Goal: Task Accomplishment & Management: Complete application form

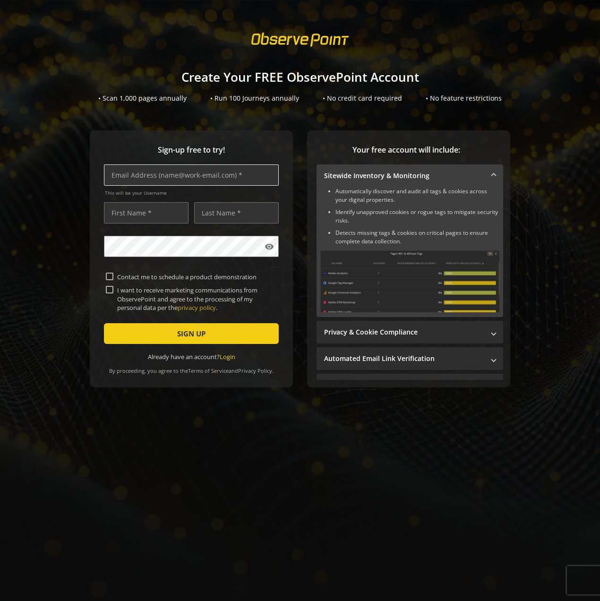
click at [211, 179] on input "text" at bounding box center [191, 174] width 175 height 21
type input "[PERSON_NAME][EMAIL_ADDRESS][PERSON_NAME][DOMAIN_NAME]"
type input "[PERSON_NAME]"
type input "Limm"
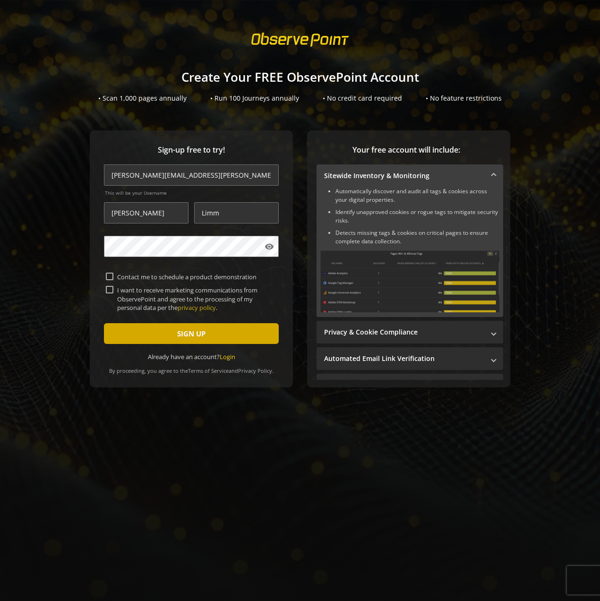
click at [124, 328] on span "submit" at bounding box center [191, 333] width 175 height 23
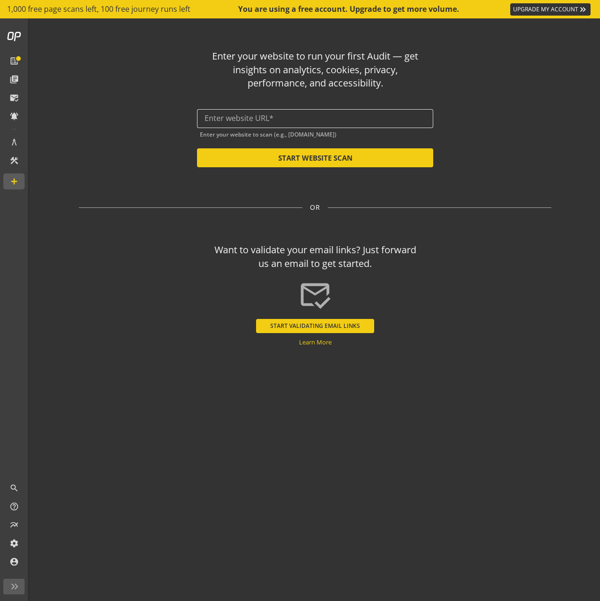
click at [239, 121] on input "text" at bounding box center [315, 118] width 221 height 9
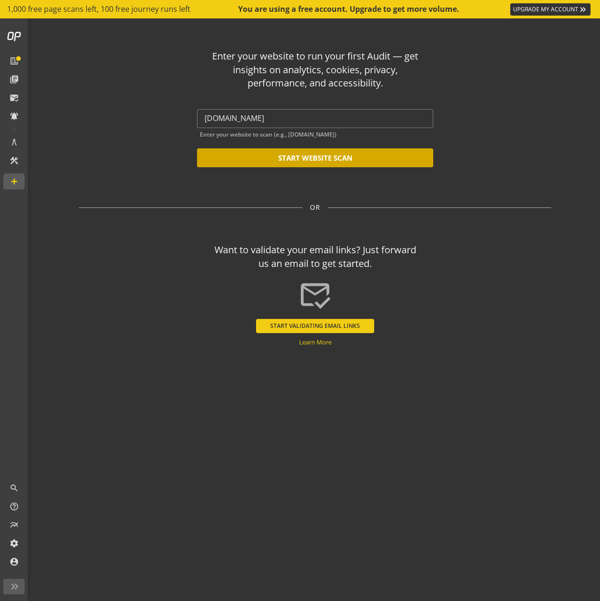
click at [380, 157] on button "START WEBSITE SCAN" at bounding box center [315, 157] width 236 height 19
type input "[URL][DOMAIN_NAME]"
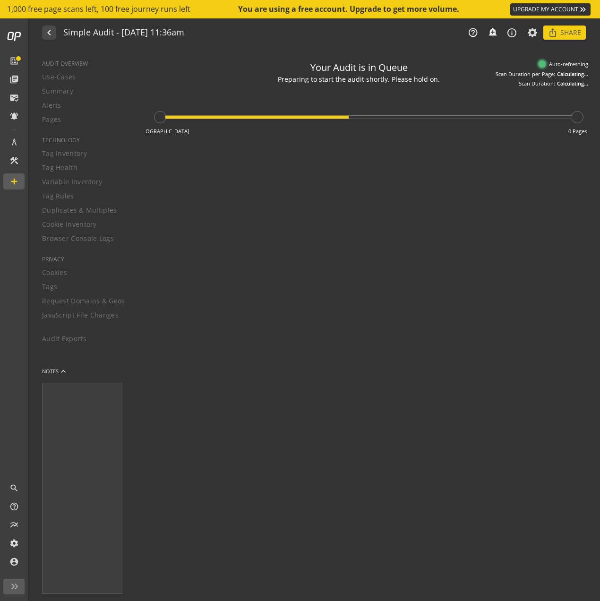
type textarea "Notes can include: -a description of what this audit is validating -changes in …"
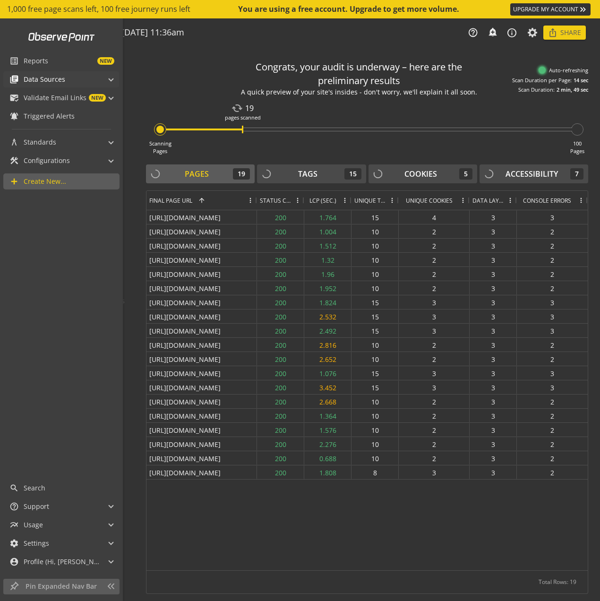
click at [110, 79] on span at bounding box center [111, 78] width 4 height 10
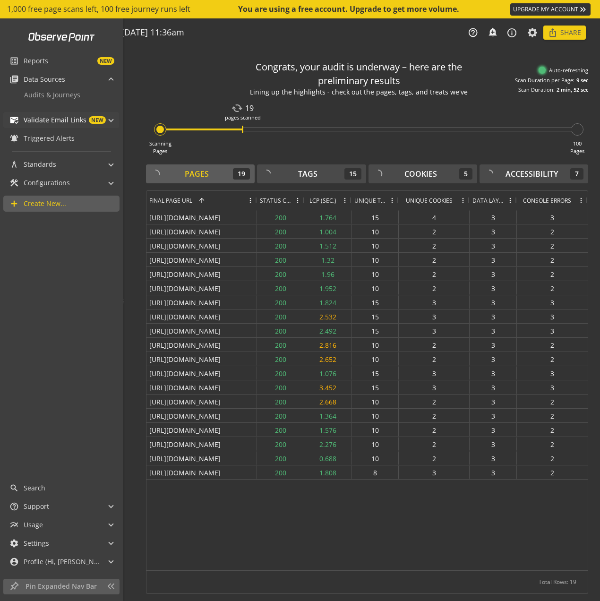
click at [108, 117] on span "mark_email_read Validate Email Links NEW" at bounding box center [59, 120] width 100 height 16
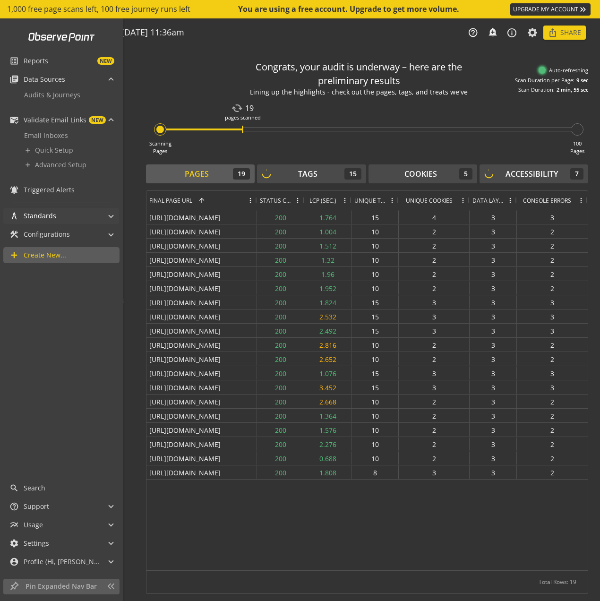
click at [103, 216] on span "architecture Standards" at bounding box center [59, 216] width 100 height 16
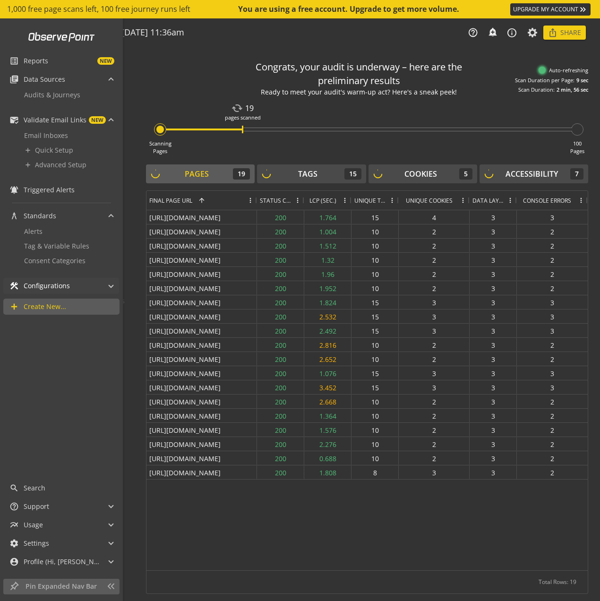
click at [106, 285] on span "construction Configurations" at bounding box center [59, 286] width 100 height 16
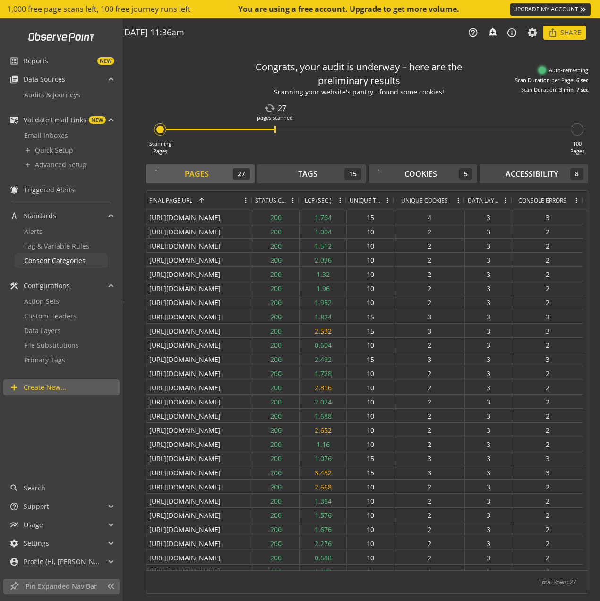
click at [60, 262] on span "Consent Categories" at bounding box center [54, 260] width 61 height 9
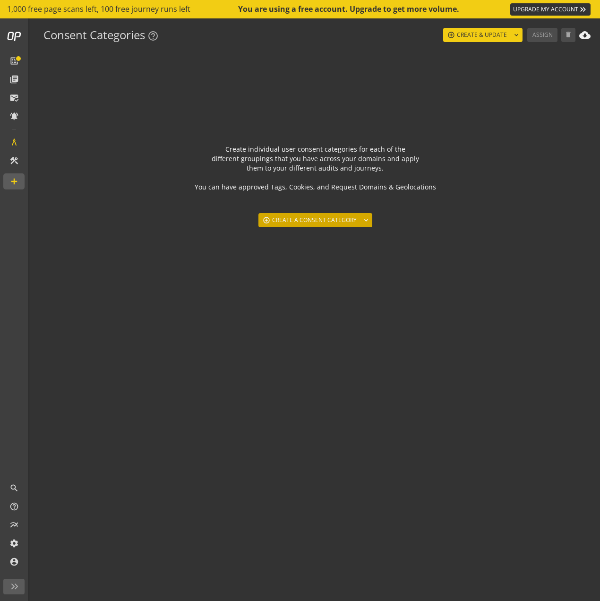
click at [356, 218] on span at bounding box center [315, 220] width 114 height 23
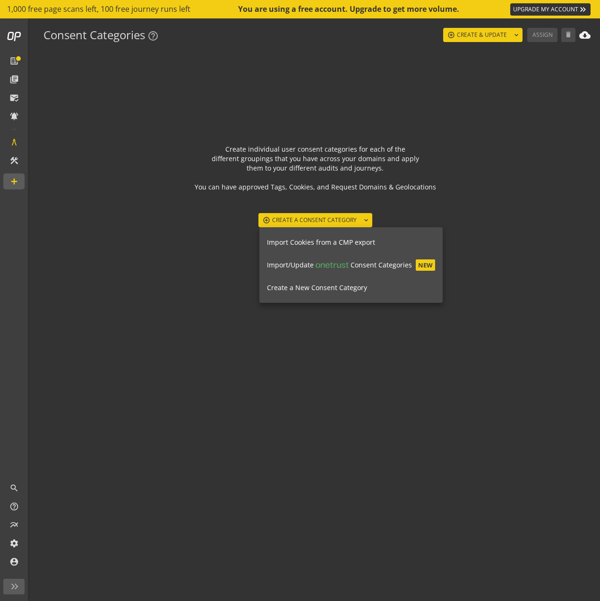
click at [383, 271] on button "Import/Update Consent Categories NEW" at bounding box center [350, 265] width 183 height 23
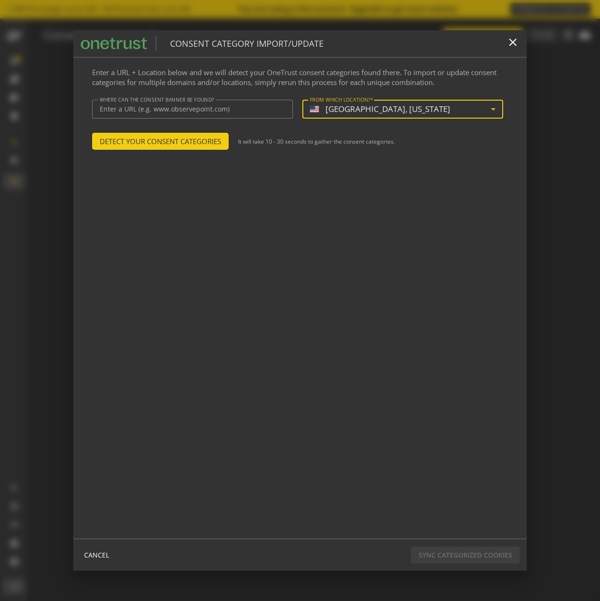
click at [414, 112] on mat-select-trigger "[GEOGRAPHIC_DATA], [US_STATE]" at bounding box center [400, 108] width 181 height 9
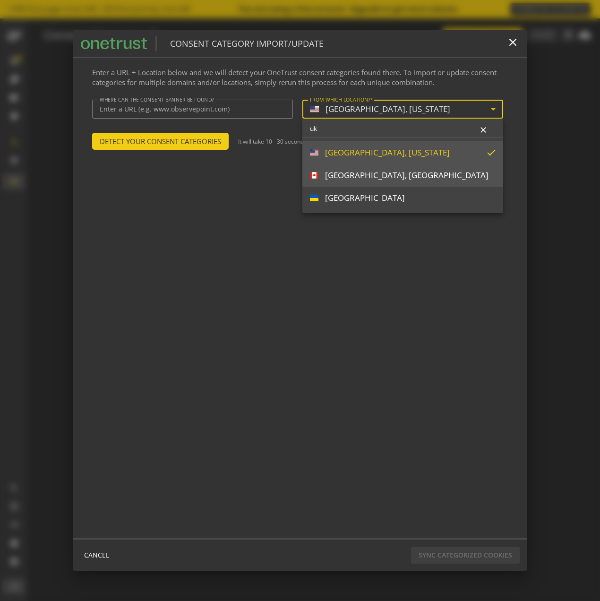
type input "u"
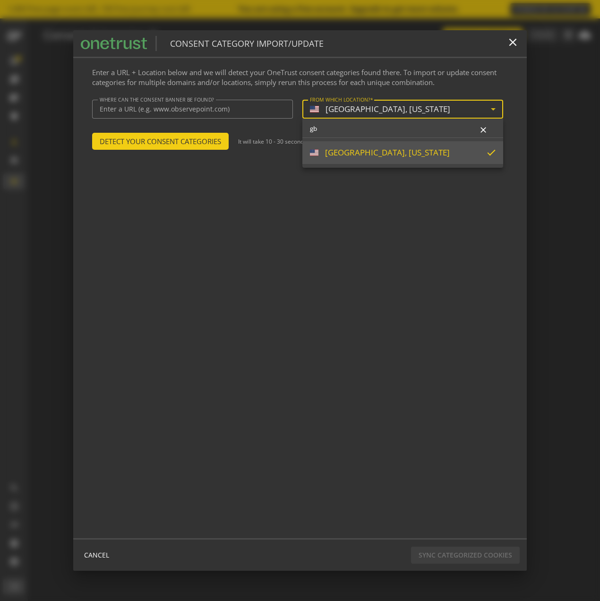
type input "g"
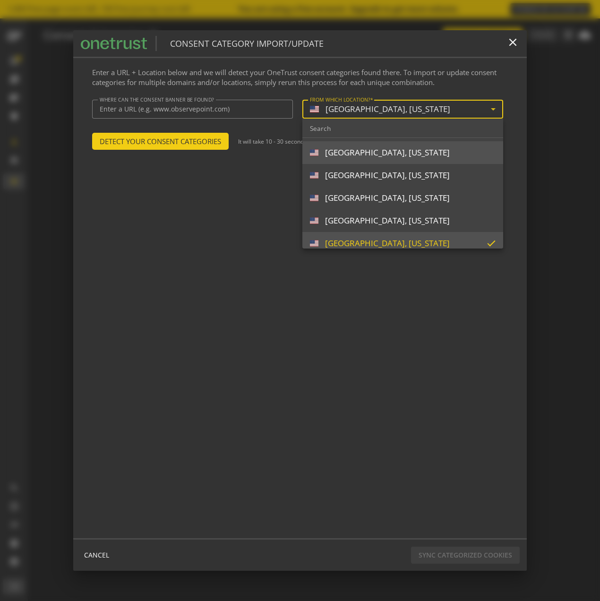
click at [164, 110] on div at bounding box center [300, 300] width 600 height 601
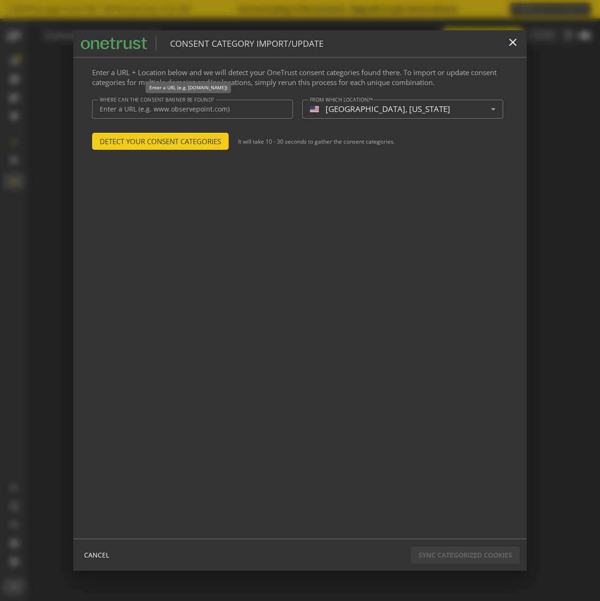
click at [164, 110] on input "Where can the consent banner be found?*" at bounding box center [193, 109] width 186 height 8
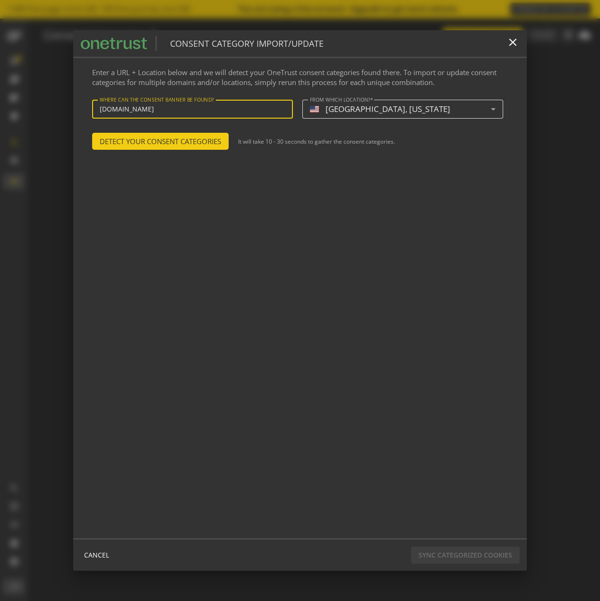
type input "[DOMAIN_NAME]"
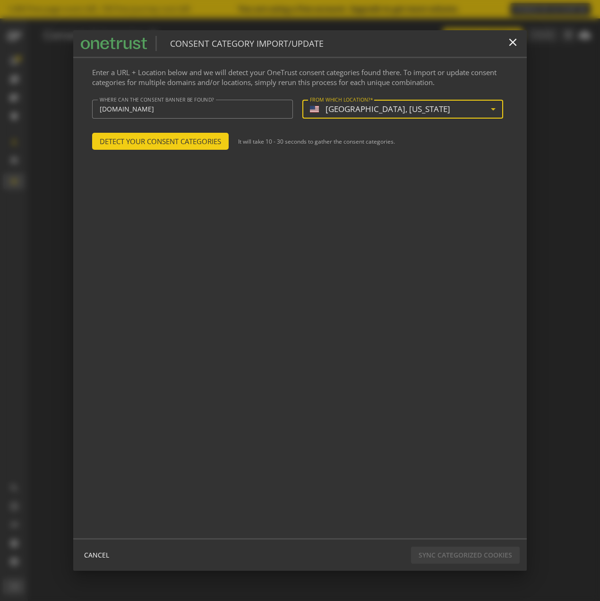
click at [390, 106] on mat-select-trigger "[GEOGRAPHIC_DATA], [US_STATE]" at bounding box center [400, 108] width 181 height 9
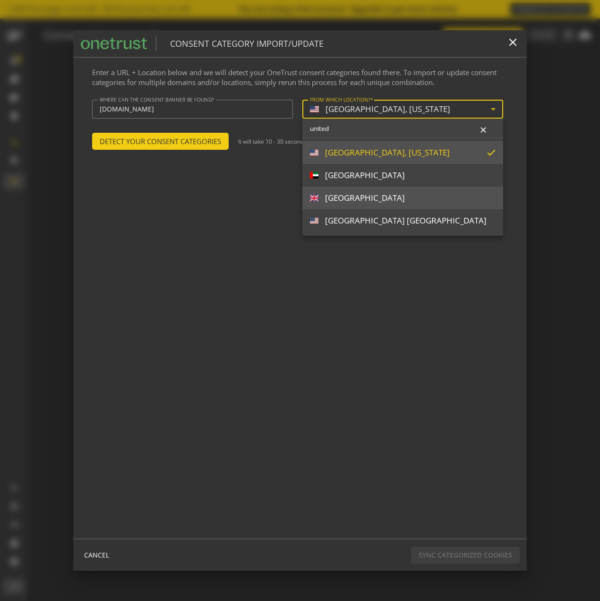
type input "united"
click at [366, 200] on div "[GEOGRAPHIC_DATA]" at bounding box center [365, 198] width 80 height 10
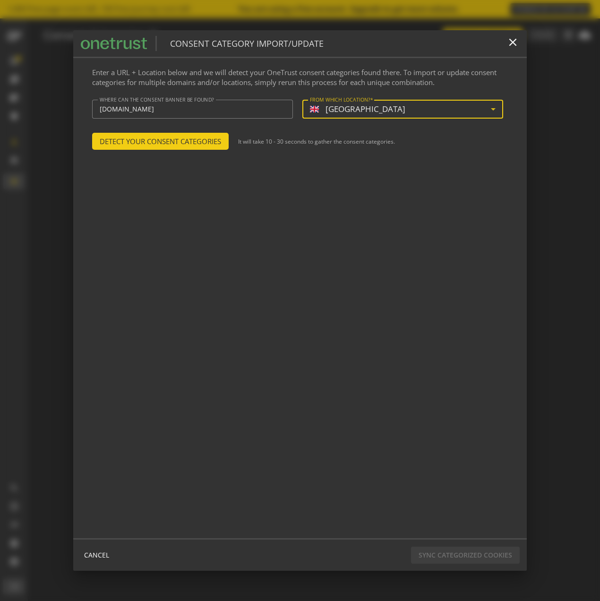
click at [188, 141] on span "Detect Your Consent Categories" at bounding box center [160, 141] width 121 height 17
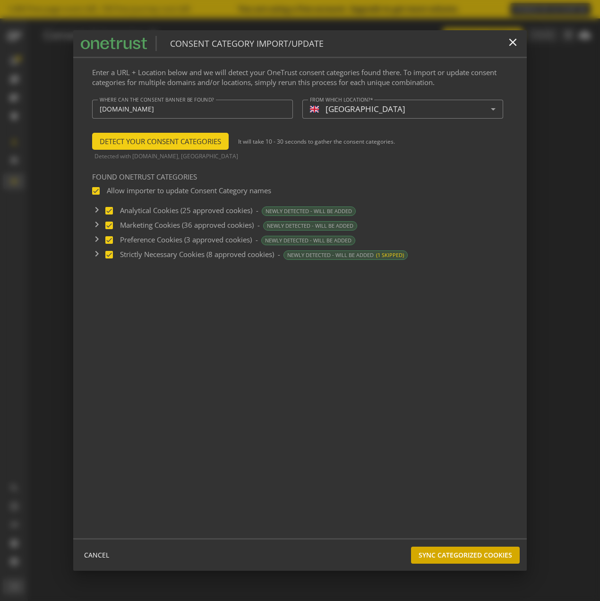
click at [454, 551] on span "Sync Categorized Cookies" at bounding box center [465, 554] width 94 height 17
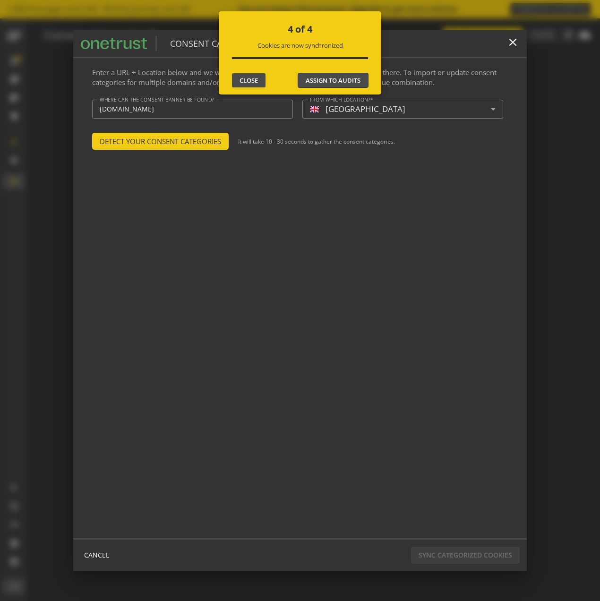
click at [333, 74] on button "Assign to Audits" at bounding box center [333, 80] width 71 height 15
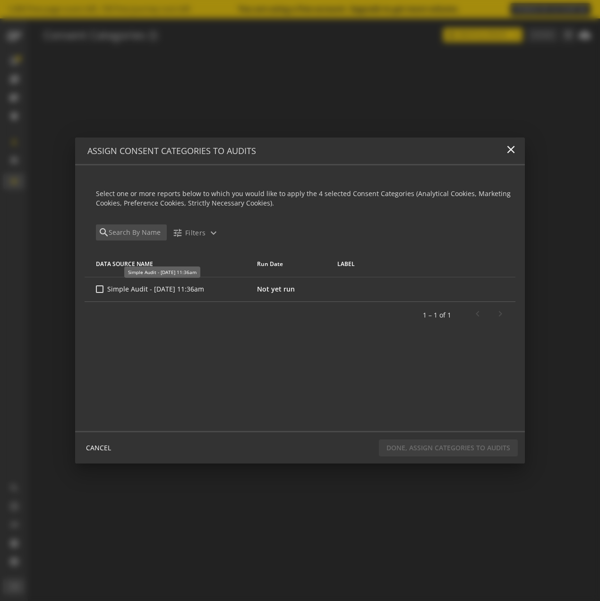
click at [99, 289] on input "Simple Audit - [DATE] 11:36am" at bounding box center [100, 289] width 8 height 8
checkbox input "true"
click at [432, 446] on span "DONE, ASSIGN CATEGORIES TO AUDITS" at bounding box center [448, 447] width 124 height 17
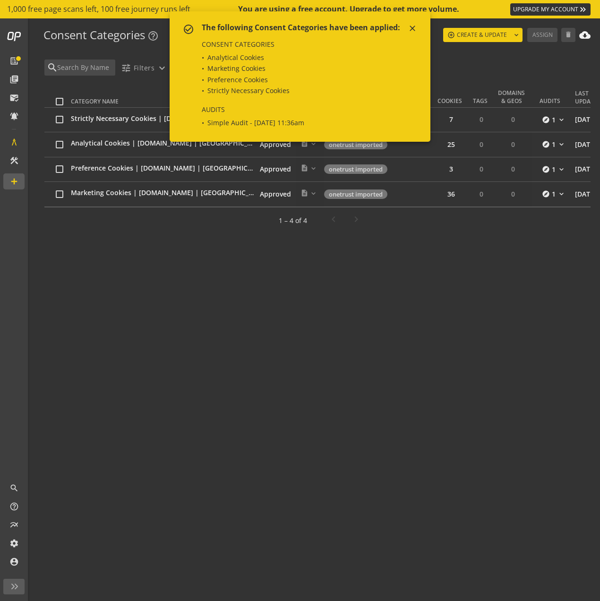
click at [415, 28] on mat-icon "close" at bounding box center [412, 28] width 9 height 9
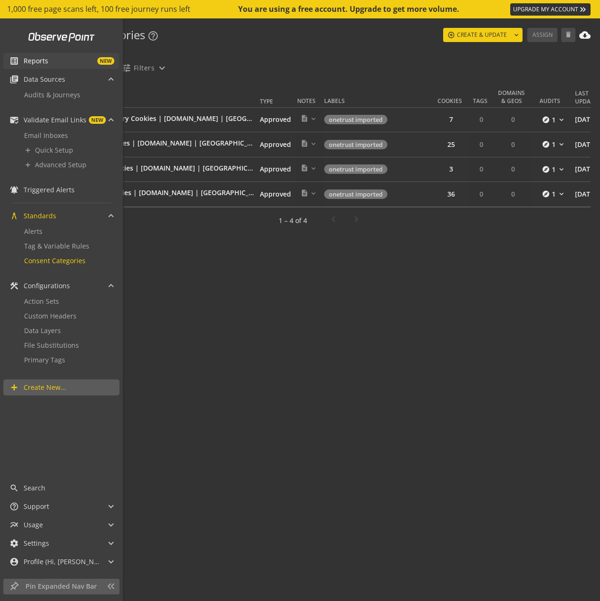
click at [51, 65] on span "Reports NEW" at bounding box center [71, 60] width 95 height 9
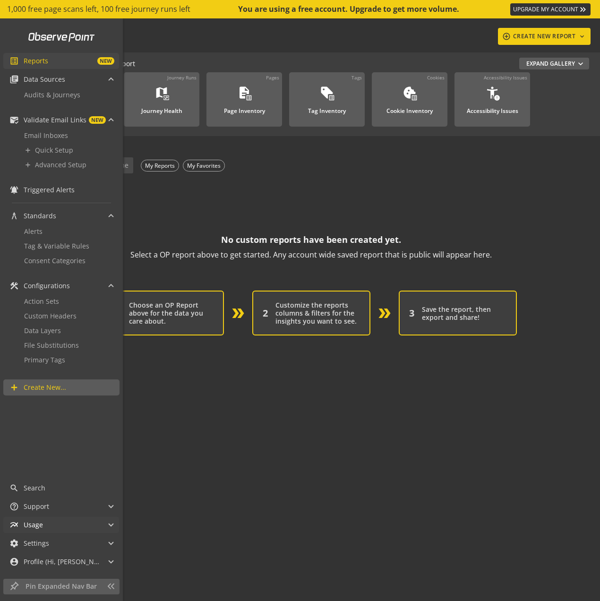
click at [77, 525] on mat-panel-title "multiline_chart Usage" at bounding box center [55, 525] width 92 height 16
click at [102, 542] on span "settings Settings" at bounding box center [59, 543] width 100 height 16
click at [27, 150] on mat-icon "add" at bounding box center [28, 150] width 8 height 8
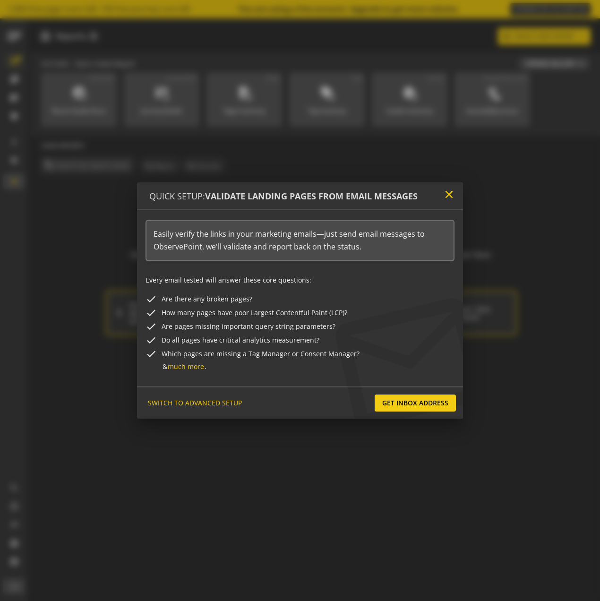
click at [452, 192] on mat-icon "close" at bounding box center [449, 194] width 13 height 13
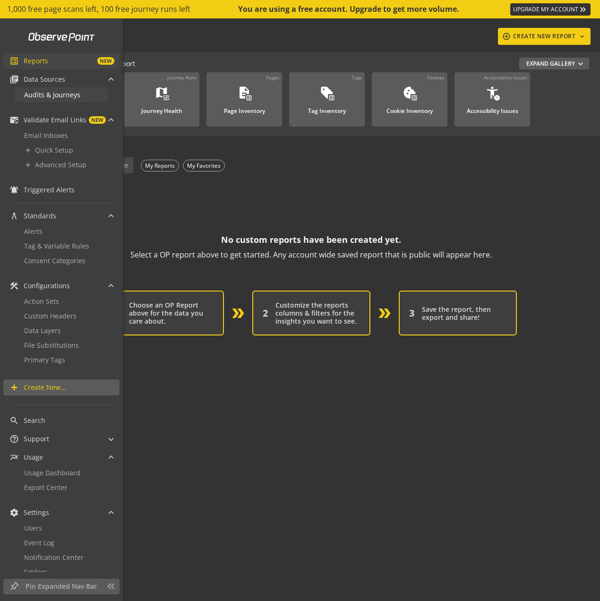
click at [75, 99] on span "Audits & Journeys" at bounding box center [52, 94] width 56 height 9
